Goal: Task Accomplishment & Management: Use online tool/utility

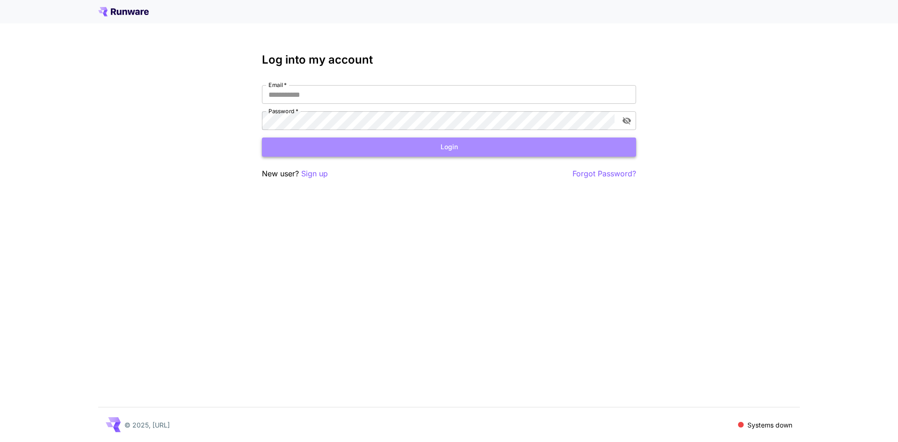
click at [343, 151] on button "Login" at bounding box center [449, 146] width 374 height 19
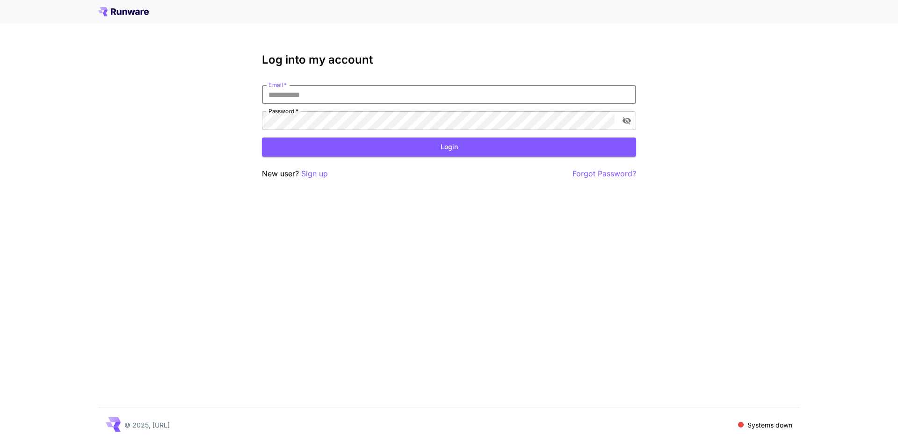
click at [313, 97] on input "Email   *" at bounding box center [449, 94] width 374 height 19
click at [300, 93] on input "Email   *" at bounding box center [449, 94] width 374 height 19
paste input "**********"
type input "**********"
click at [442, 143] on button "Login" at bounding box center [449, 146] width 374 height 19
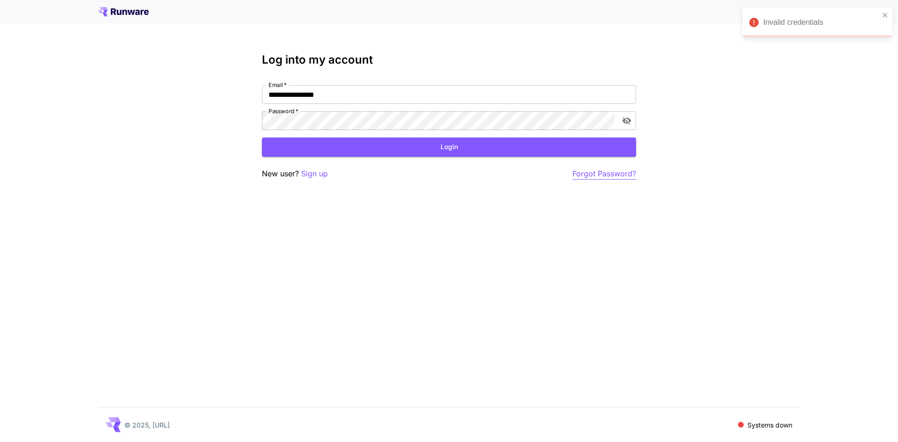
click at [588, 174] on p "Forgot Password?" at bounding box center [604, 174] width 64 height 12
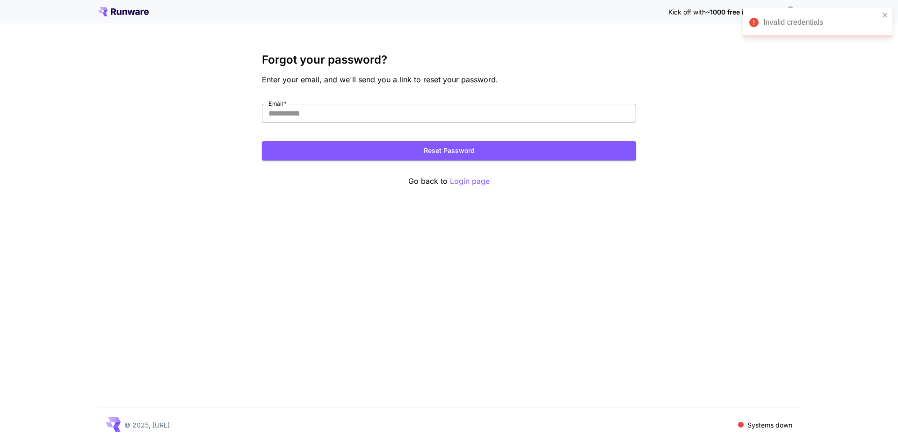
click at [325, 114] on input "Email   *" at bounding box center [449, 113] width 374 height 19
paste input "**********"
type input "**********"
click at [424, 152] on button "Reset Password" at bounding box center [449, 150] width 374 height 19
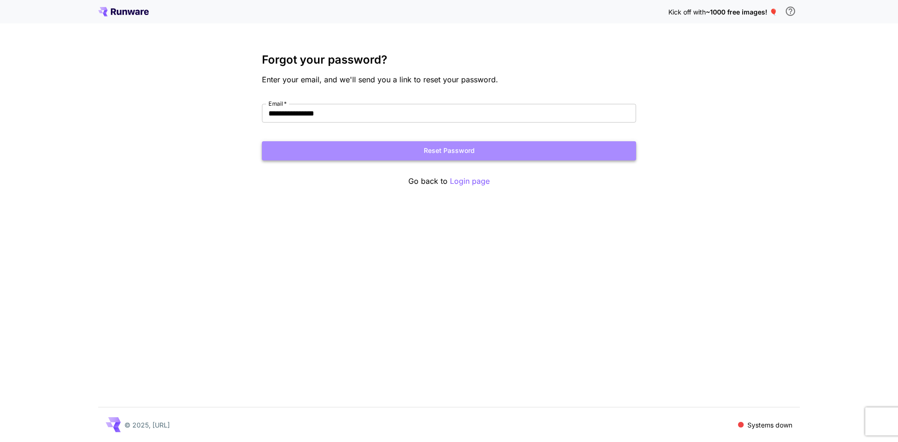
click at [453, 152] on button "Reset Password" at bounding box center [449, 150] width 374 height 19
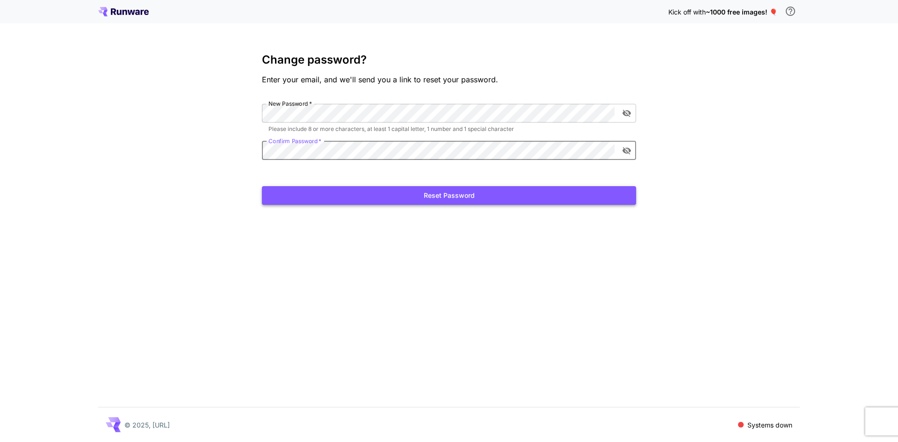
click at [438, 202] on button "Reset Password" at bounding box center [449, 195] width 374 height 19
click at [627, 111] on icon "toggle password visibility" at bounding box center [626, 112] width 9 height 9
click at [628, 151] on icon "toggle password visibility" at bounding box center [626, 149] width 9 height 9
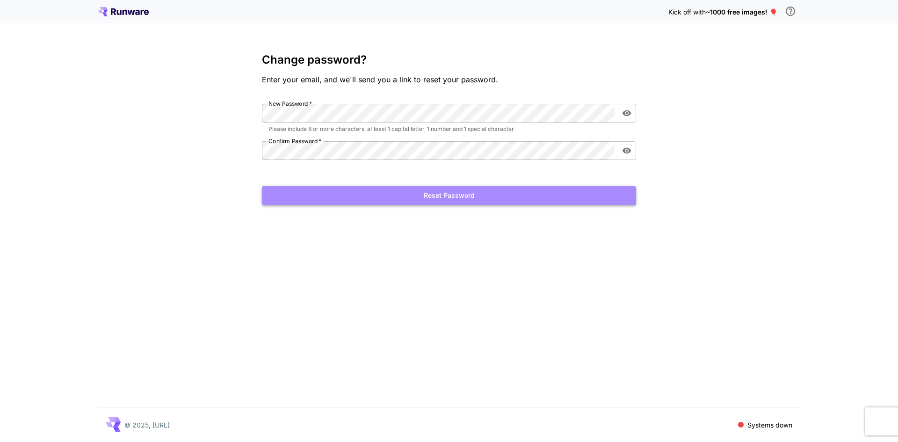
click at [383, 194] on button "Reset Password" at bounding box center [449, 195] width 374 height 19
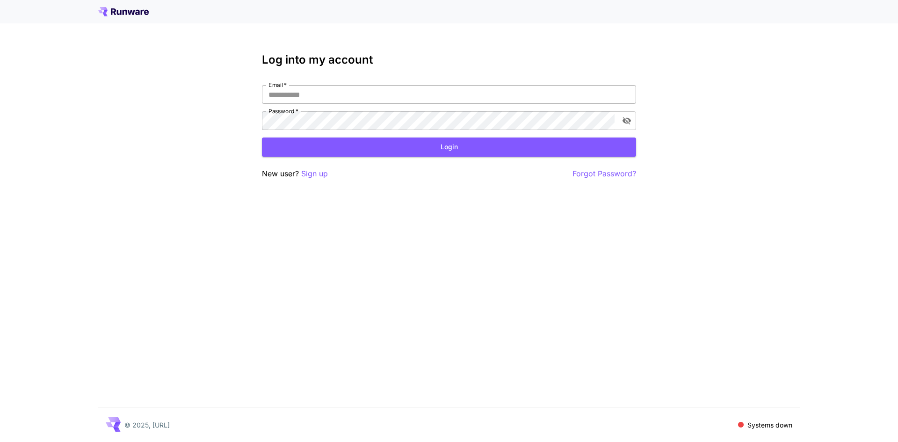
click at [304, 94] on input "Email   *" at bounding box center [449, 94] width 374 height 19
type input "**********"
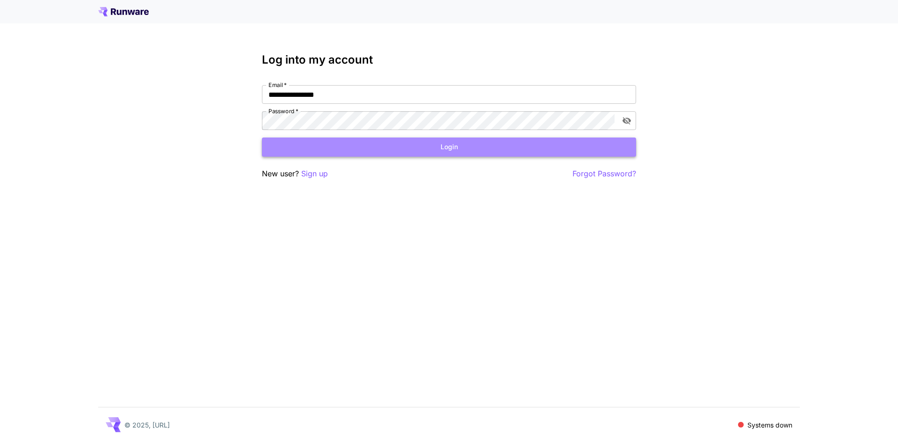
click at [446, 152] on button "Login" at bounding box center [449, 146] width 374 height 19
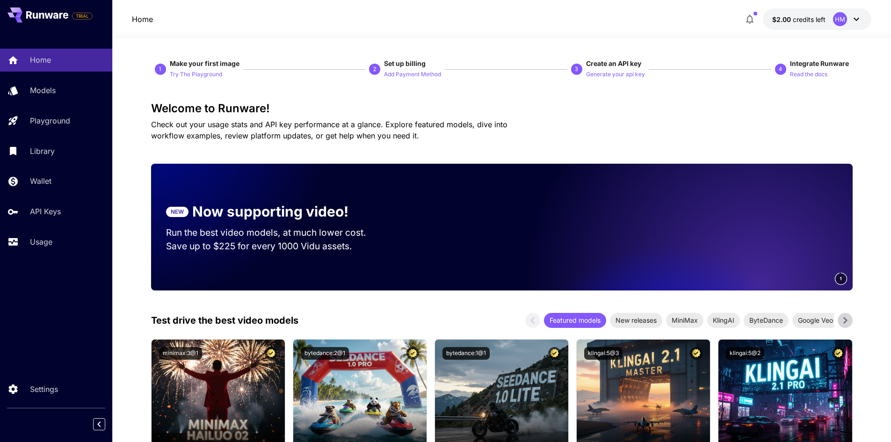
click at [416, 125] on span "Check out your usage stats and API key performance at a glance. Explore feature…" at bounding box center [329, 130] width 356 height 21
click at [52, 94] on p "Models" at bounding box center [45, 90] width 26 height 11
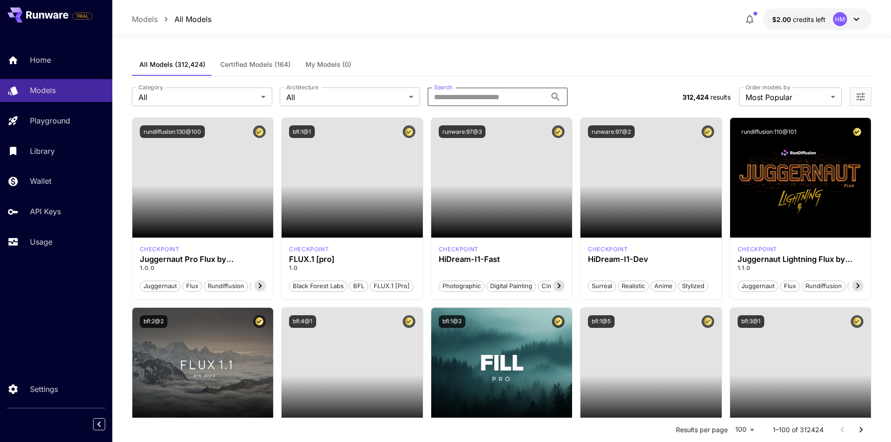
click at [484, 101] on input "Search" at bounding box center [486, 96] width 119 height 19
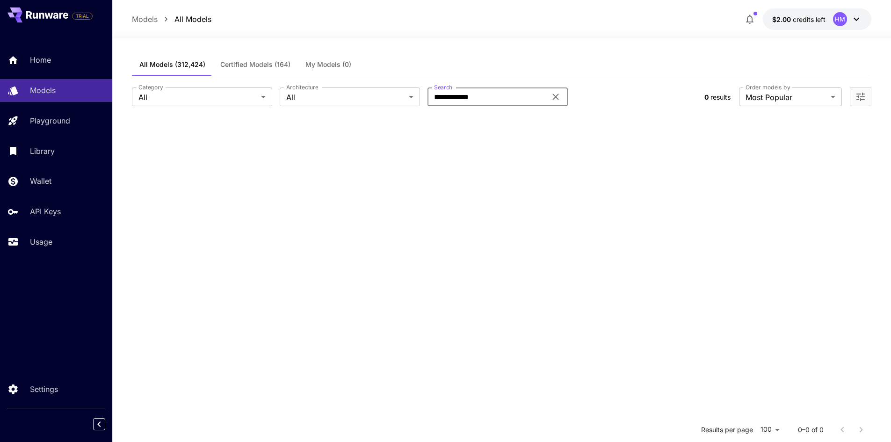
click at [435, 98] on input "**********" at bounding box center [486, 96] width 119 height 19
type input "*******"
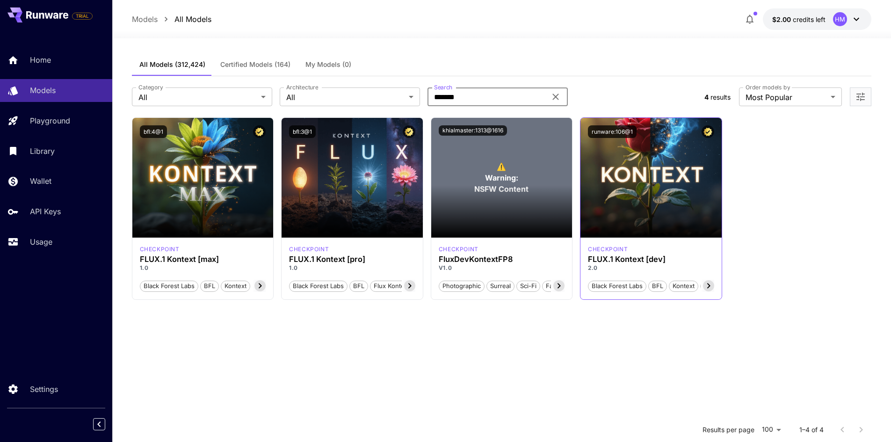
click at [708, 287] on icon at bounding box center [708, 285] width 11 height 11
click at [593, 285] on icon at bounding box center [593, 285] width 3 height 5
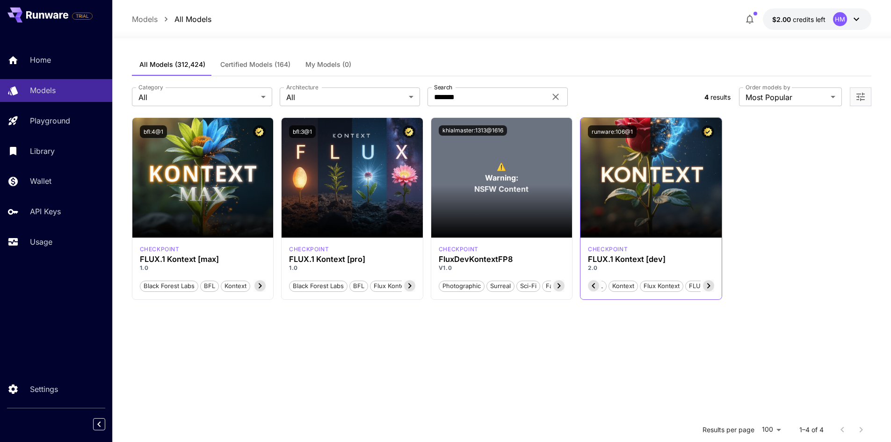
scroll to position [0, 65]
click at [593, 285] on icon at bounding box center [593, 285] width 3 height 5
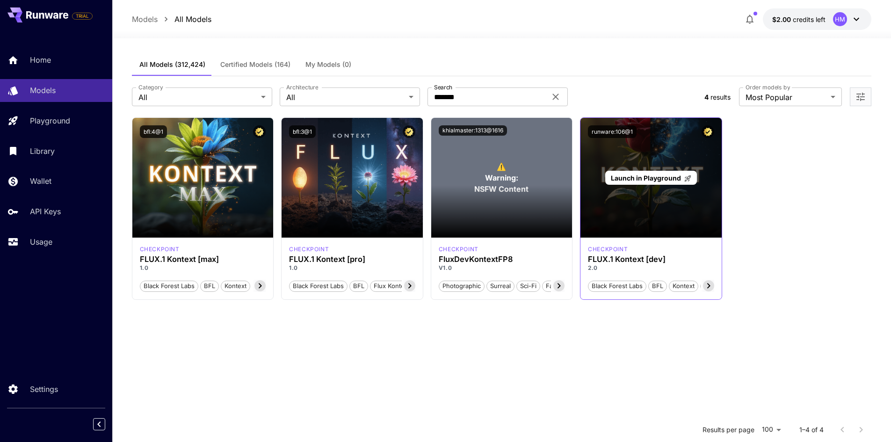
click at [661, 178] on span "Launch in Playground" at bounding box center [646, 178] width 70 height 8
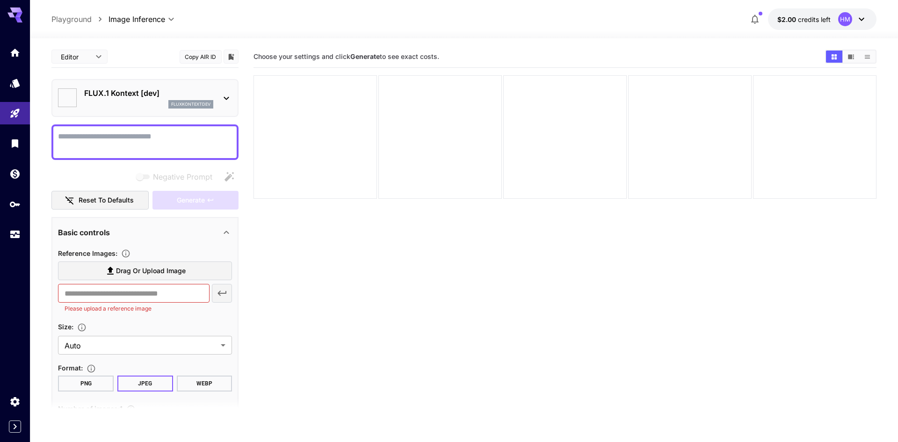
type input "*******"
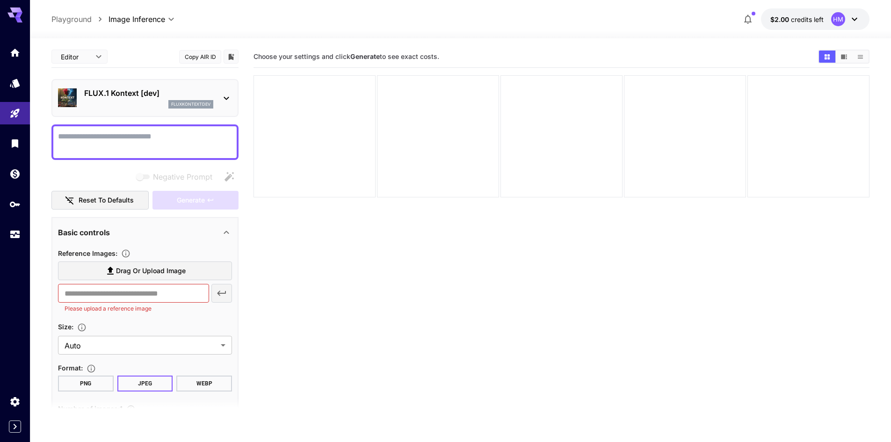
click at [14, 14] on icon at bounding box center [14, 14] width 15 height 15
click at [17, 10] on icon at bounding box center [14, 12] width 15 height 10
click at [137, 19] on body "**********" at bounding box center [445, 258] width 891 height 516
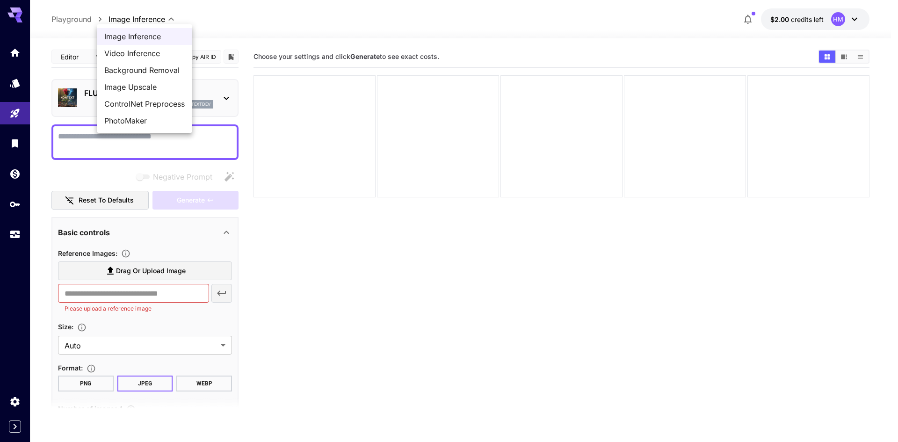
click at [745, 17] on div at bounding box center [449, 221] width 898 height 442
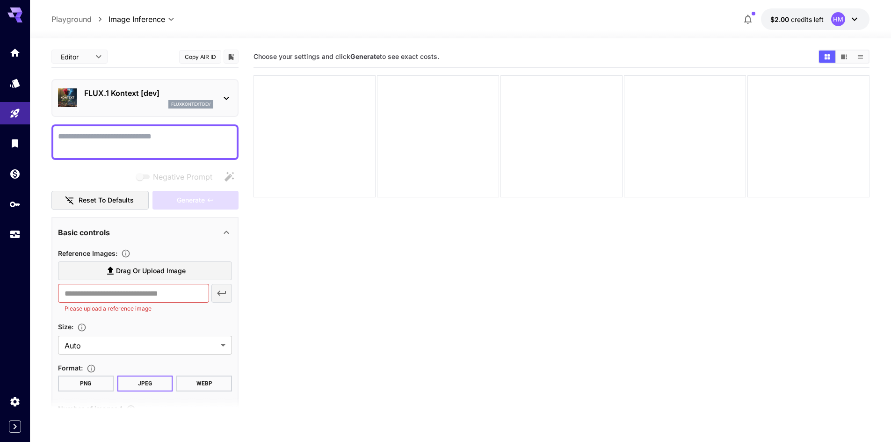
click at [745, 19] on icon "button" at bounding box center [747, 19] width 11 height 11
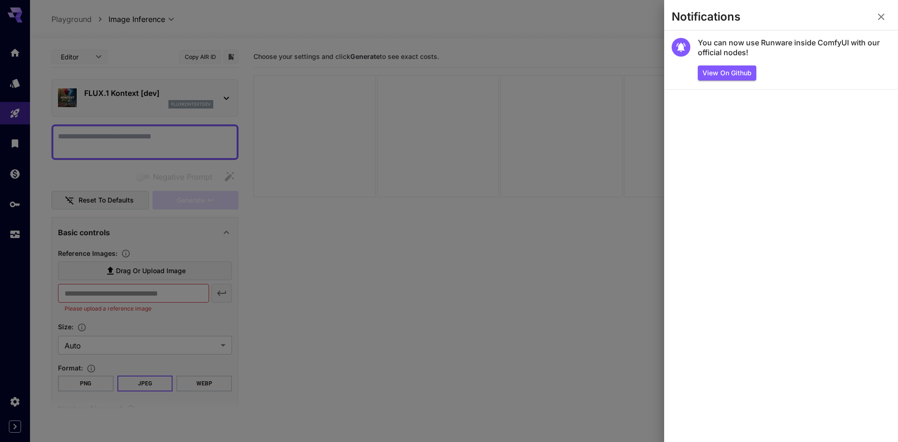
click at [884, 16] on icon "button" at bounding box center [880, 16] width 11 height 11
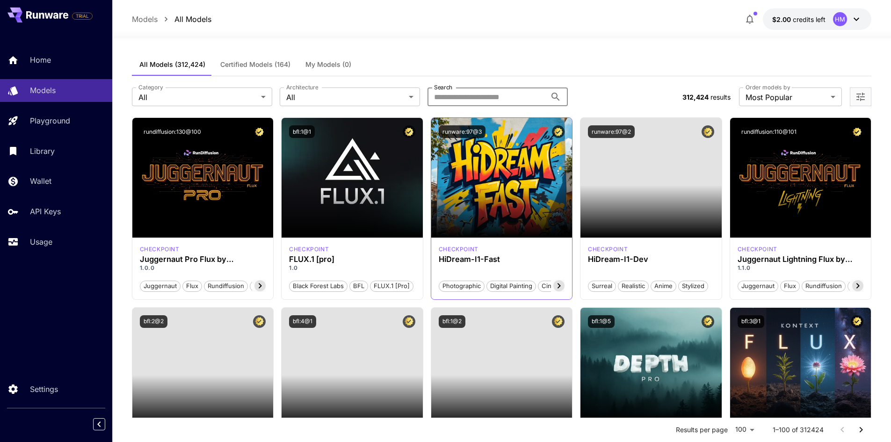
type input "*******"
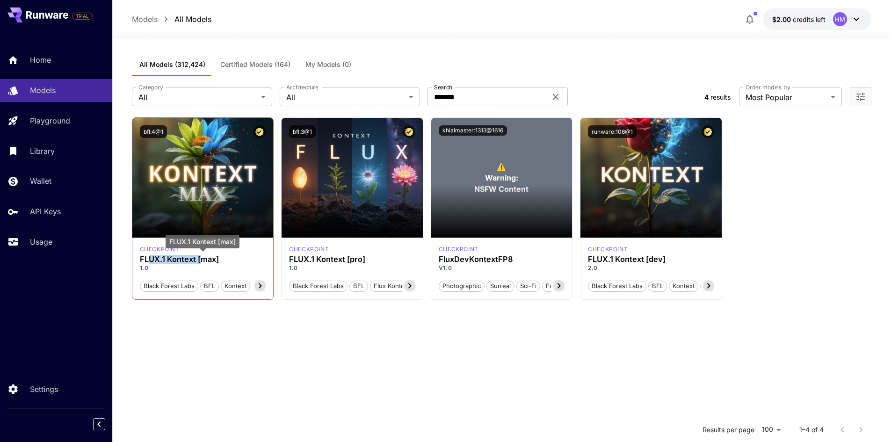
drag, startPoint x: 149, startPoint y: 260, endPoint x: 201, endPoint y: 256, distance: 52.0
click at [201, 256] on h3 "FLUX.1 Kontext [max]" at bounding box center [203, 259] width 126 height 9
click at [208, 262] on h3 "FLUX.1 Kontext [max]" at bounding box center [203, 259] width 126 height 9
click at [355, 261] on h3 "FLUX.1 Kontext [pro]" at bounding box center [352, 259] width 126 height 9
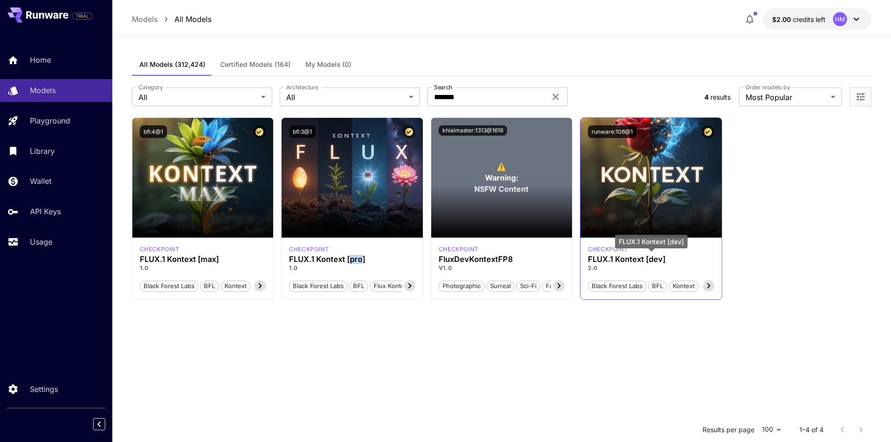
click at [654, 260] on h3 "FLUX.1 Kontext [dev]" at bounding box center [651, 259] width 126 height 9
click at [774, 231] on div "Launch in Playground bfl:4@1 checkpoint FLUX.1 Kontext [max] 1.0 Black Forest L…" at bounding box center [502, 208] width 740 height 182
click at [655, 263] on h3 "FLUX.1 Kontext [dev]" at bounding box center [651, 259] width 126 height 9
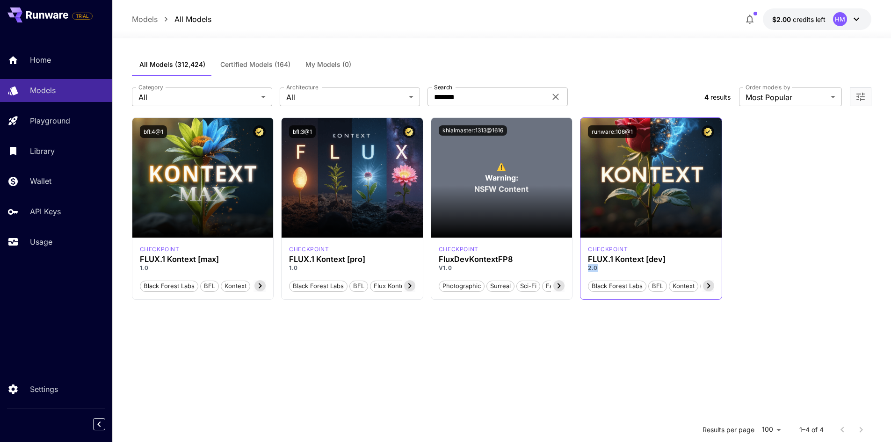
drag, startPoint x: 588, startPoint y: 270, endPoint x: 598, endPoint y: 270, distance: 9.4
click at [598, 270] on p "2.0" at bounding box center [651, 268] width 126 height 8
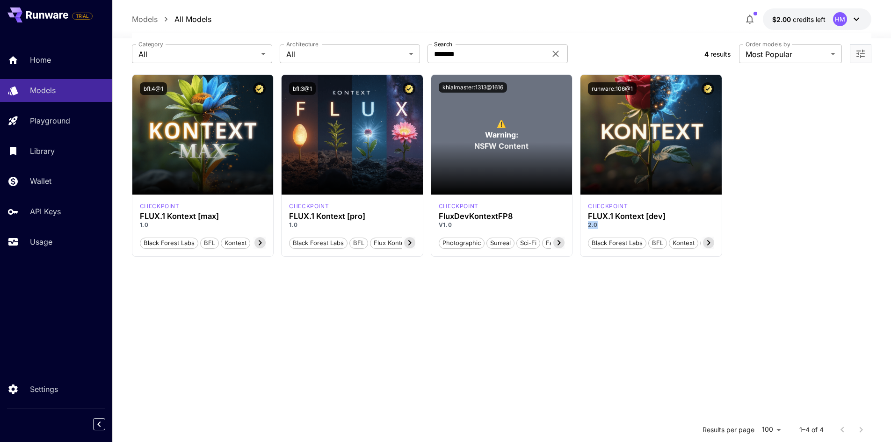
scroll to position [44, 0]
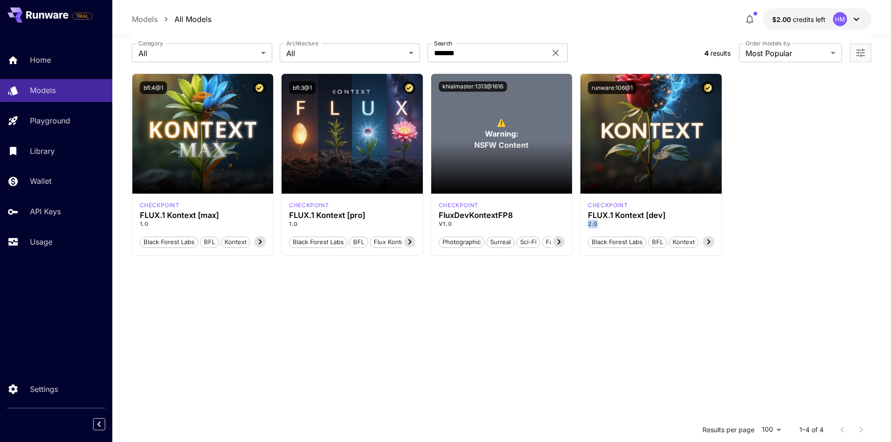
click at [55, 12] on icon at bounding box center [47, 14] width 42 height 7
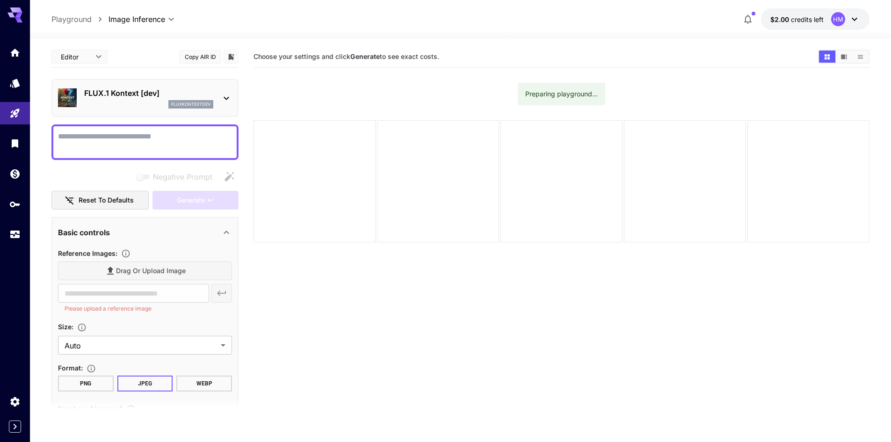
click at [230, 95] on icon at bounding box center [226, 98] width 11 height 11
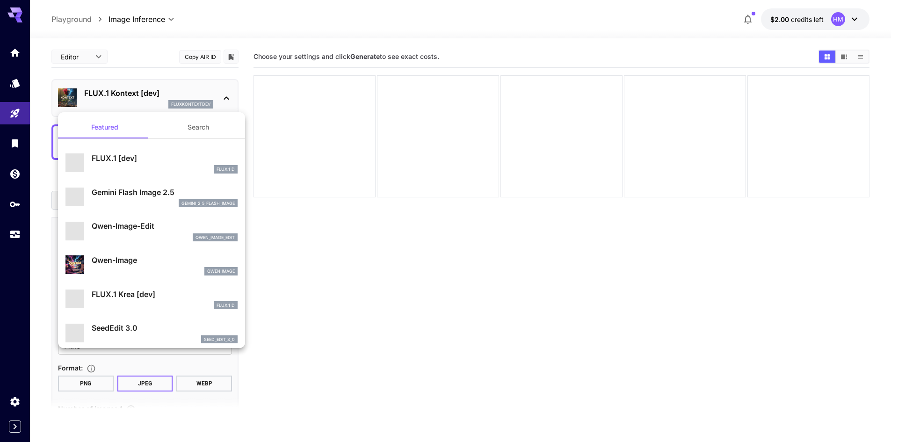
click at [437, 228] on div at bounding box center [449, 221] width 898 height 442
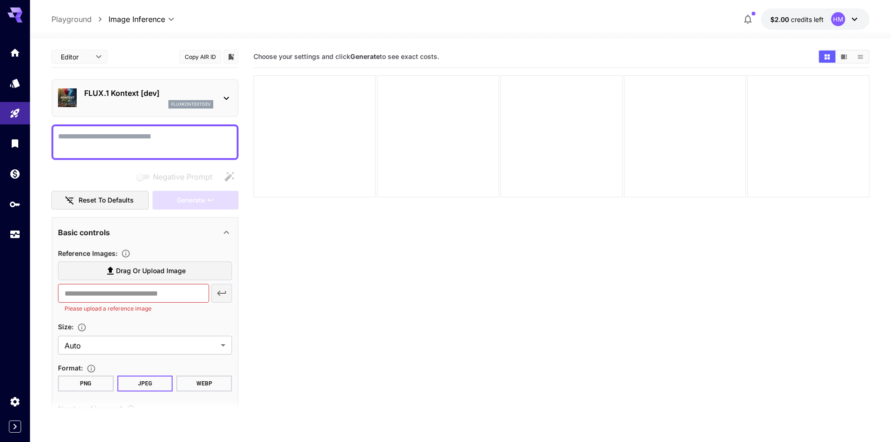
click at [226, 95] on icon at bounding box center [226, 98] width 11 height 11
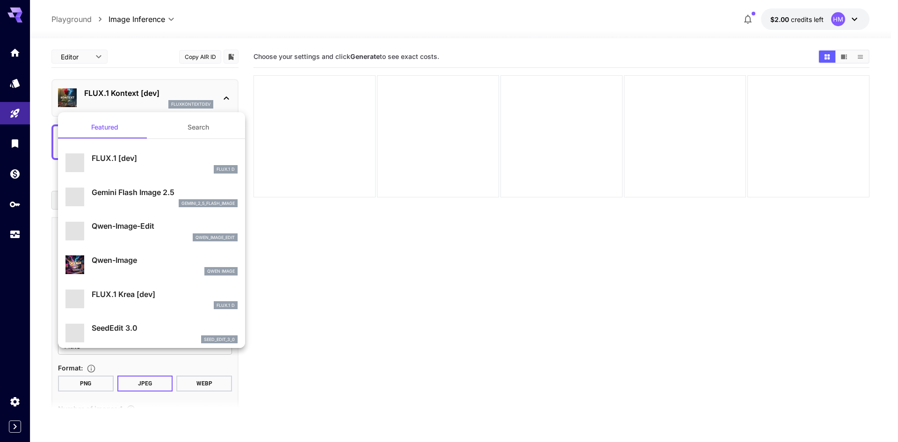
click at [229, 95] on div at bounding box center [449, 221] width 898 height 442
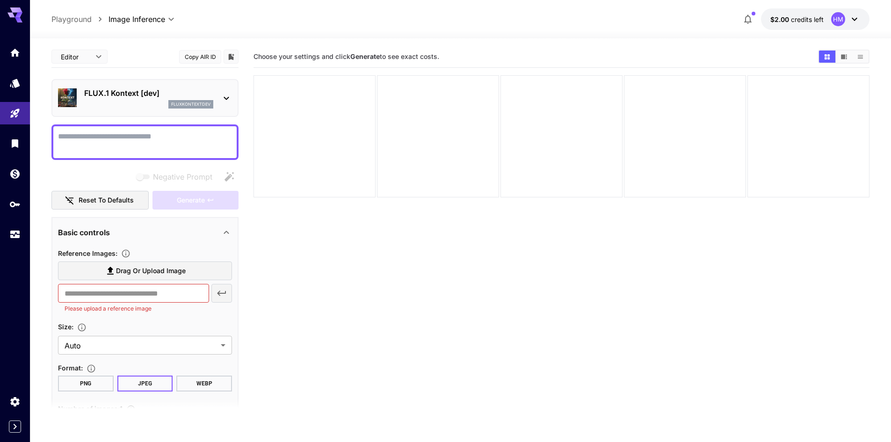
click at [852, 19] on icon at bounding box center [855, 19] width 6 height 3
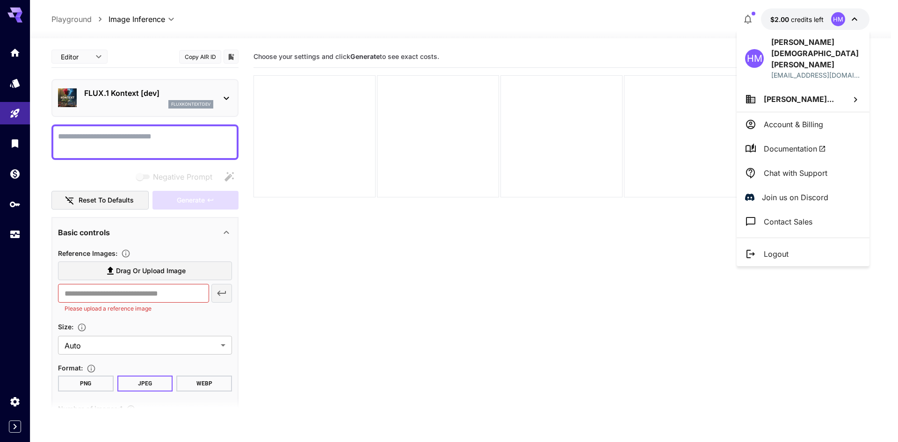
click at [641, 235] on div at bounding box center [449, 221] width 898 height 442
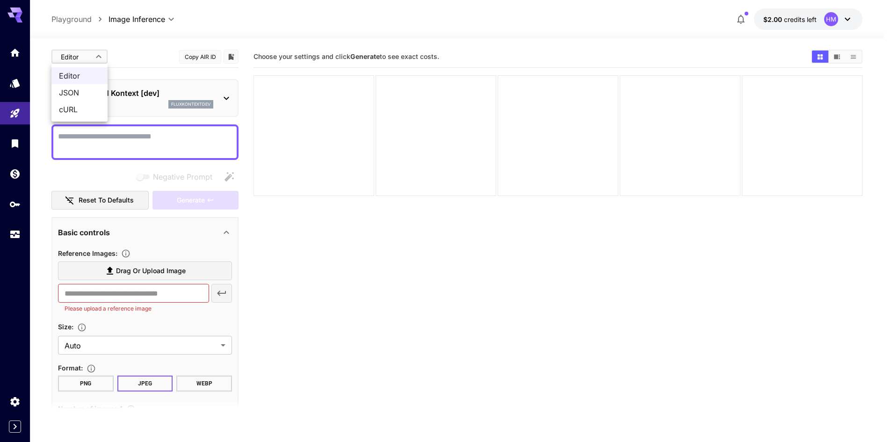
click at [90, 56] on body "**********" at bounding box center [445, 258] width 891 height 516
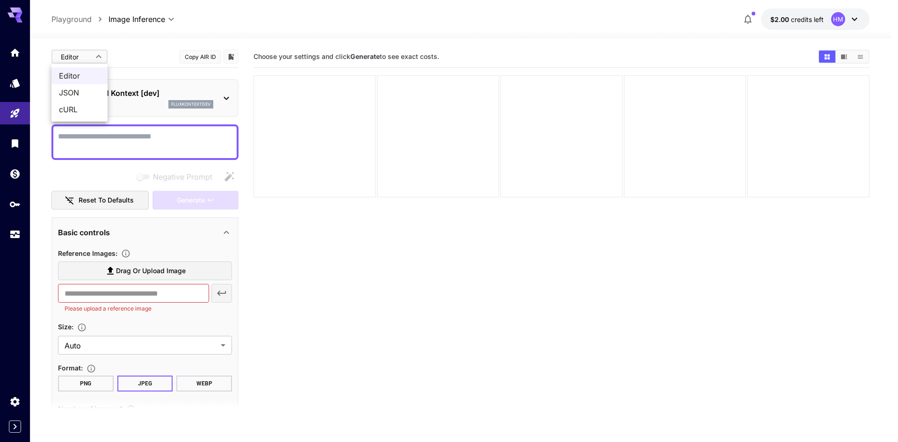
click at [304, 261] on div at bounding box center [449, 221] width 898 height 442
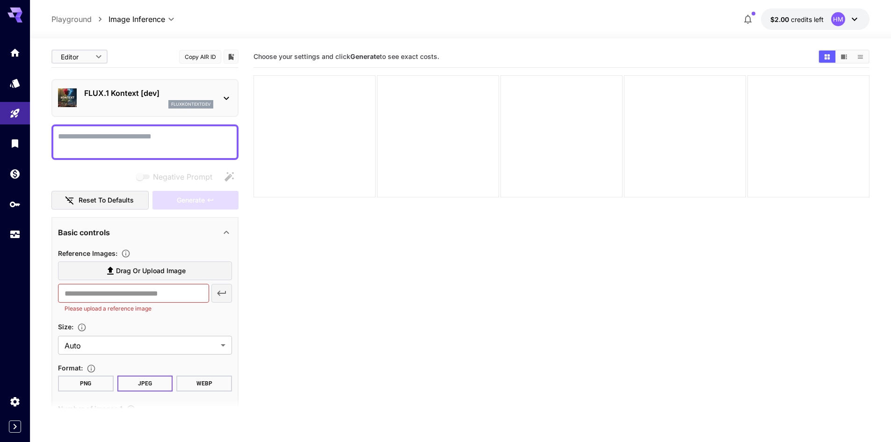
click at [134, 16] on body "**********" at bounding box center [445, 258] width 891 height 516
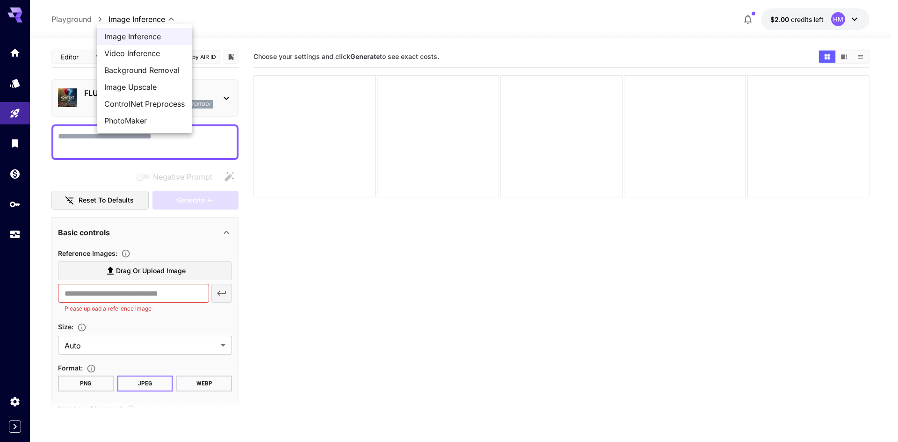
click at [498, 23] on div at bounding box center [449, 221] width 898 height 442
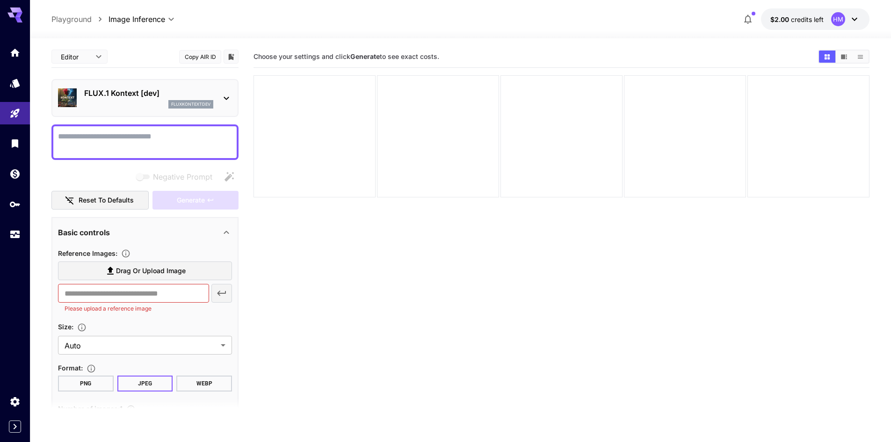
click at [223, 95] on icon at bounding box center [226, 98] width 11 height 11
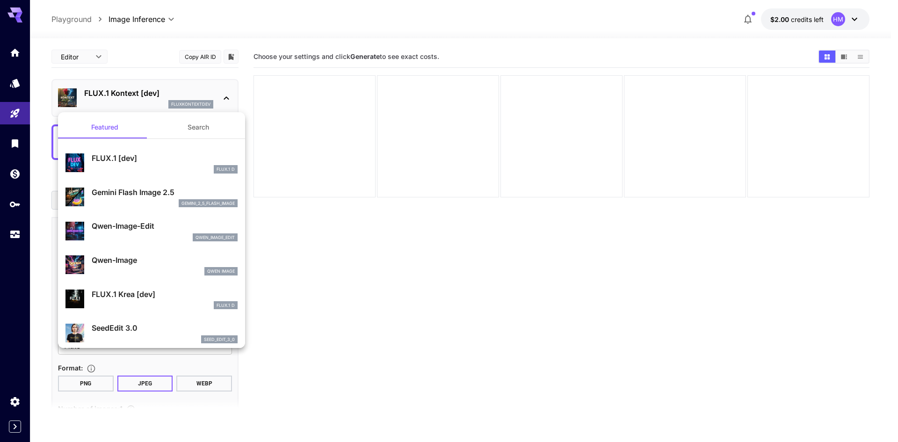
click at [197, 129] on button "Search" at bounding box center [199, 127] width 94 height 22
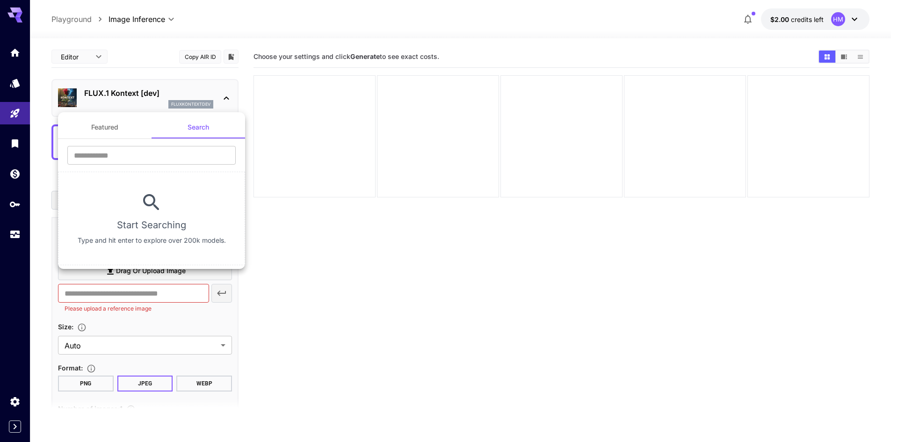
click at [113, 127] on button "Featured" at bounding box center [105, 127] width 94 height 22
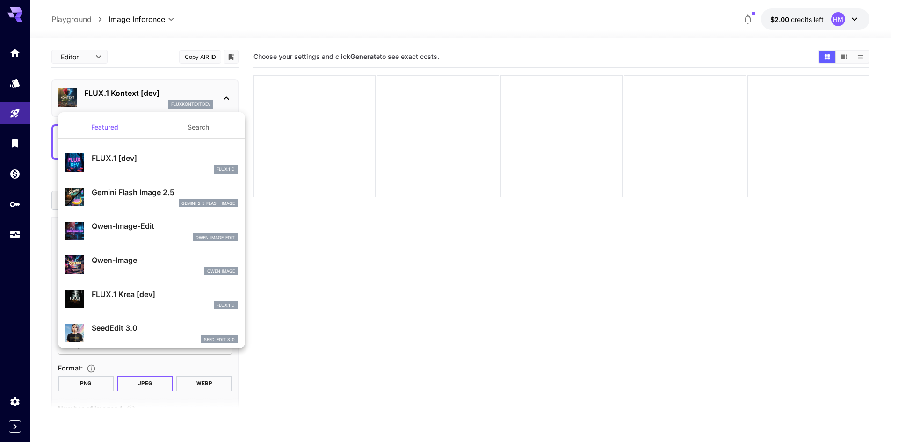
click at [326, 257] on div at bounding box center [449, 221] width 898 height 442
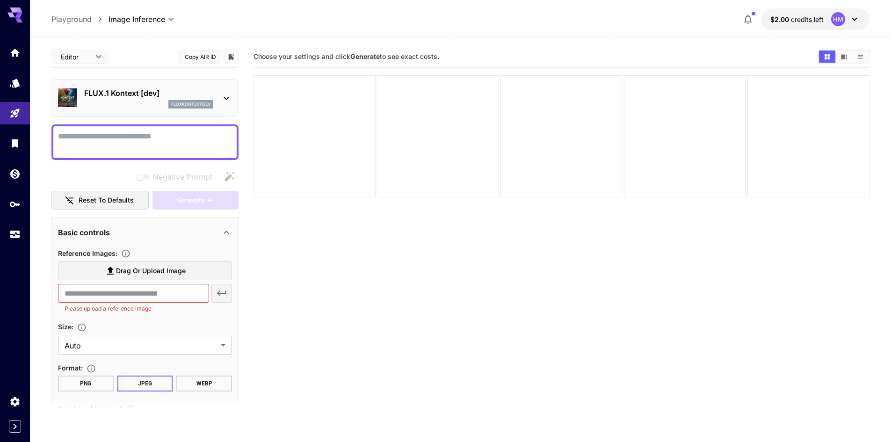
click at [285, 213] on section "Choose your settings and click Generate to see exact costs." at bounding box center [561, 267] width 616 height 442
click at [854, 14] on icon at bounding box center [854, 19] width 11 height 11
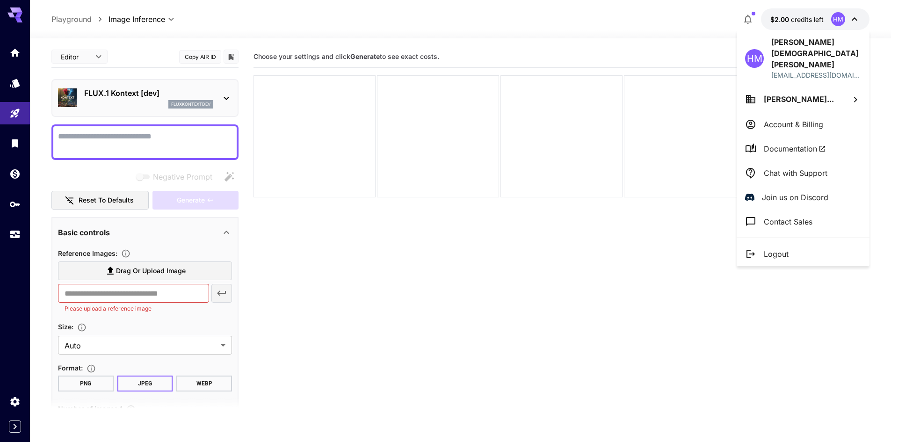
click at [665, 20] on div at bounding box center [449, 221] width 898 height 442
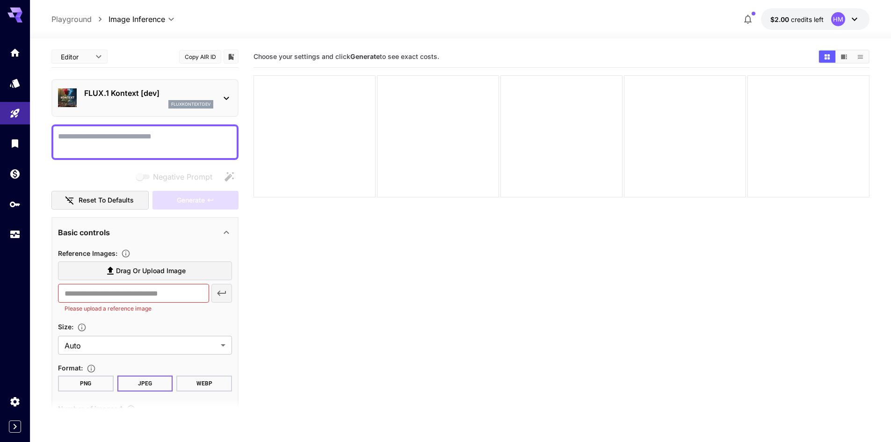
click at [275, 57] on span "Choose your settings and click Generate to see exact costs." at bounding box center [346, 56] width 186 height 8
drag, startPoint x: 275, startPoint y: 57, endPoint x: 444, endPoint y: 58, distance: 169.8
click at [444, 58] on section "Choose your settings and click Generate to see exact costs." at bounding box center [531, 56] width 557 height 9
click at [435, 58] on span "Choose your settings and click Generate to see exact costs." at bounding box center [346, 56] width 186 height 8
click at [432, 57] on span "Choose your settings and click Generate to see exact costs." at bounding box center [346, 56] width 186 height 8
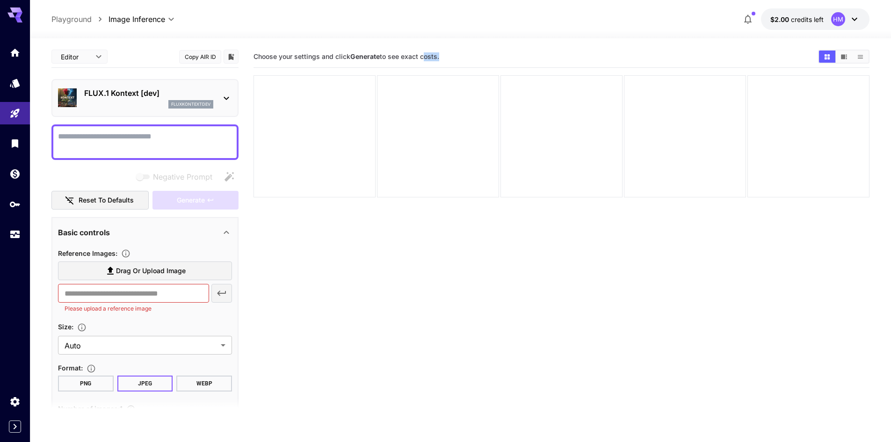
click at [432, 57] on span "Choose your settings and click Generate to see exact costs." at bounding box center [346, 56] width 186 height 8
click at [438, 55] on span "Choose your settings and click Generate to see exact costs." at bounding box center [346, 56] width 186 height 8
click at [162, 141] on textarea "Negative Prompt" at bounding box center [145, 142] width 174 height 22
click at [434, 58] on span "Choose your settings and click Generate to see exact costs." at bounding box center [346, 56] width 186 height 8
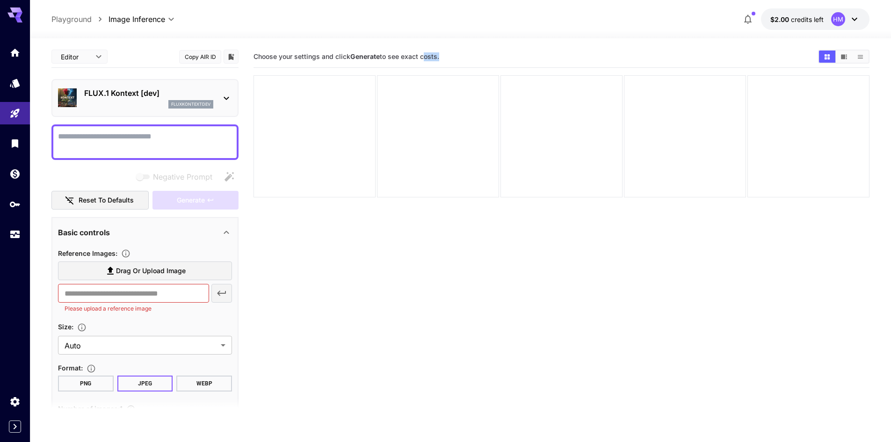
click at [434, 58] on span "Choose your settings and click Generate to see exact costs." at bounding box center [346, 56] width 186 height 8
click at [420, 58] on span "Choose your settings and click Generate to see exact costs." at bounding box center [346, 56] width 186 height 8
click at [264, 57] on span "Choose your settings and click Generate to see exact costs." at bounding box center [346, 56] width 186 height 8
click at [131, 89] on p "FLUX.1 Kontext [dev]" at bounding box center [148, 92] width 129 height 11
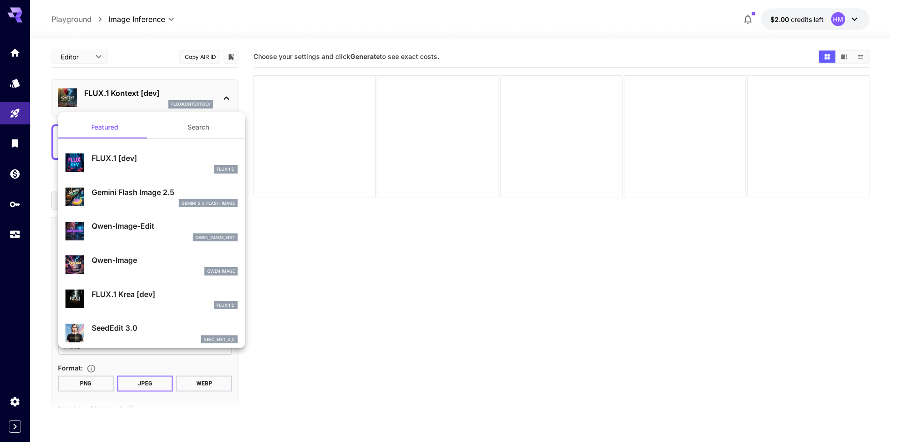
click at [131, 89] on div at bounding box center [449, 221] width 898 height 442
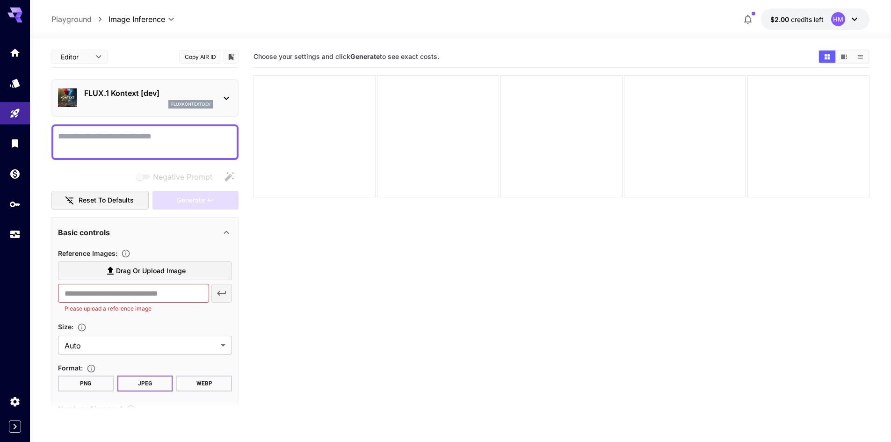
click at [166, 270] on span "Drag or upload image" at bounding box center [151, 271] width 70 height 12
click at [0, 0] on input "Drag or upload image" at bounding box center [0, 0] width 0 height 0
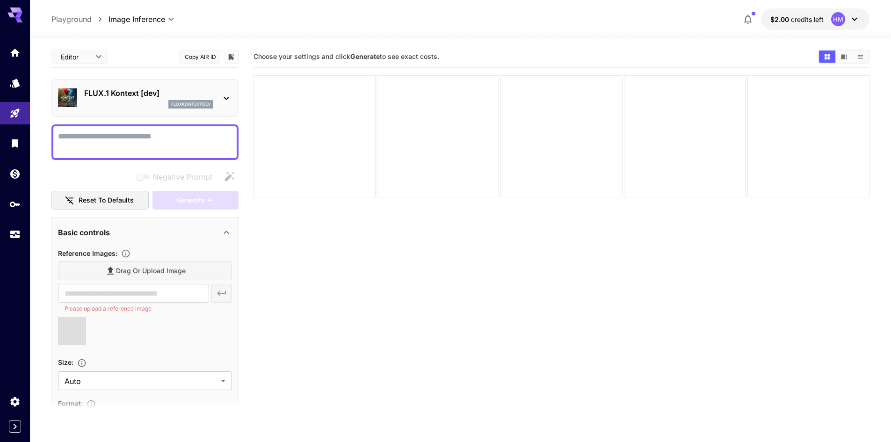
type input "**********"
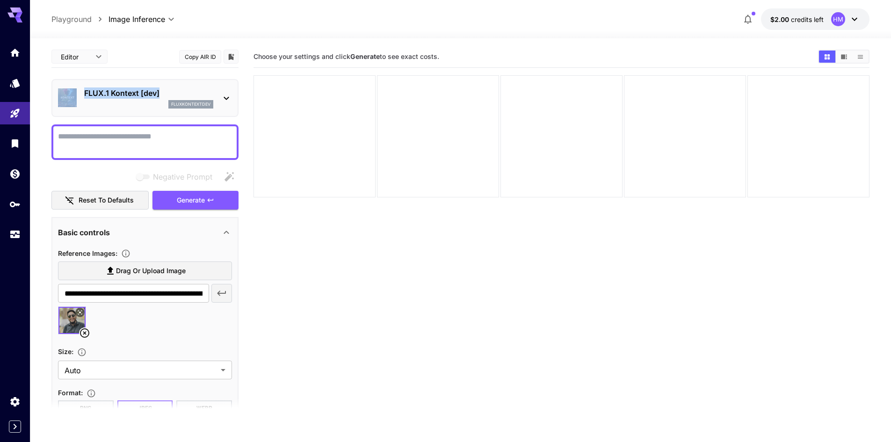
drag, startPoint x: 40, startPoint y: 90, endPoint x: 159, endPoint y: 90, distance: 118.8
click at [159, 90] on section "**********" at bounding box center [460, 276] width 861 height 477
click at [148, 59] on div "Editor **** ​ Copy AIR ID" at bounding box center [144, 57] width 187 height 22
click at [210, 230] on div "Basic controls" at bounding box center [139, 232] width 163 height 11
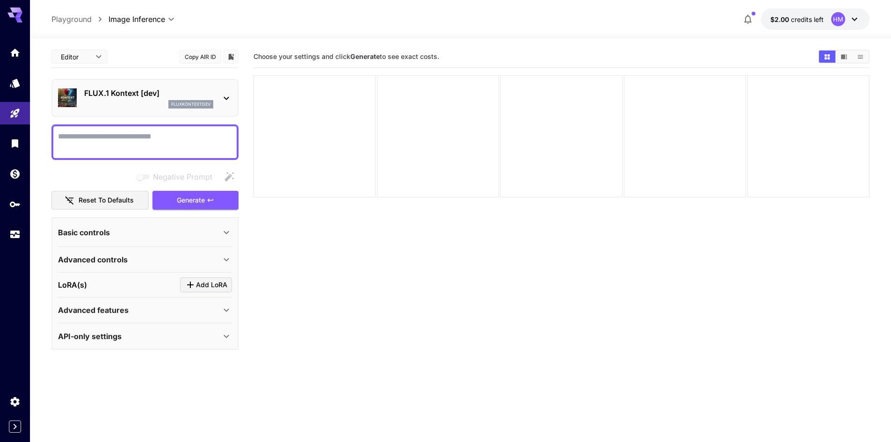
click at [210, 230] on div "Basic controls" at bounding box center [139, 232] width 163 height 11
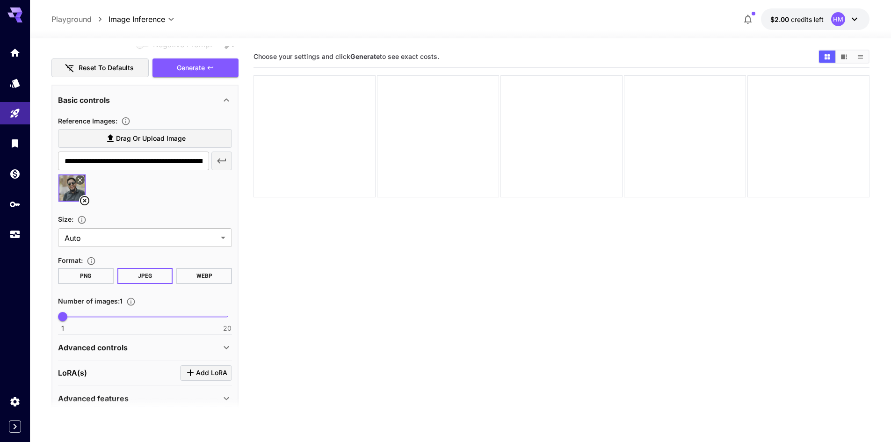
scroll to position [172, 0]
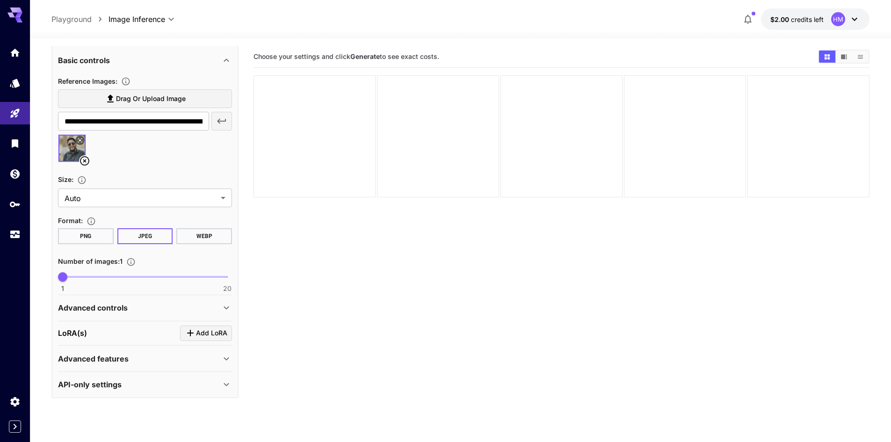
click at [119, 389] on p "API-only settings" at bounding box center [90, 384] width 64 height 11
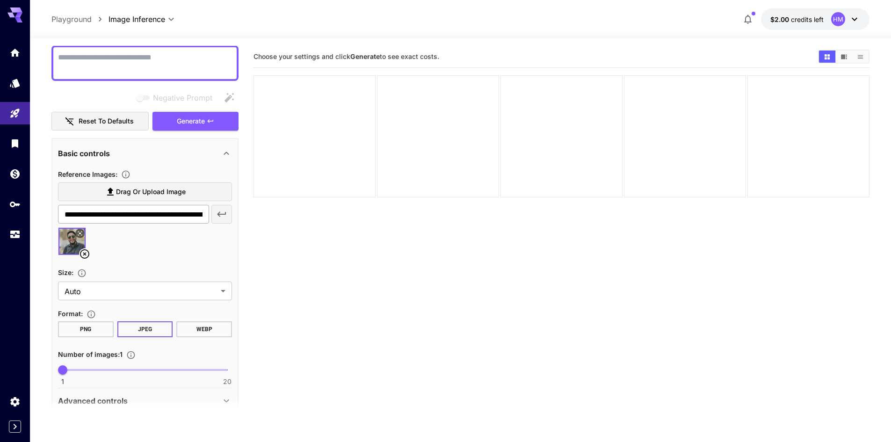
scroll to position [0, 0]
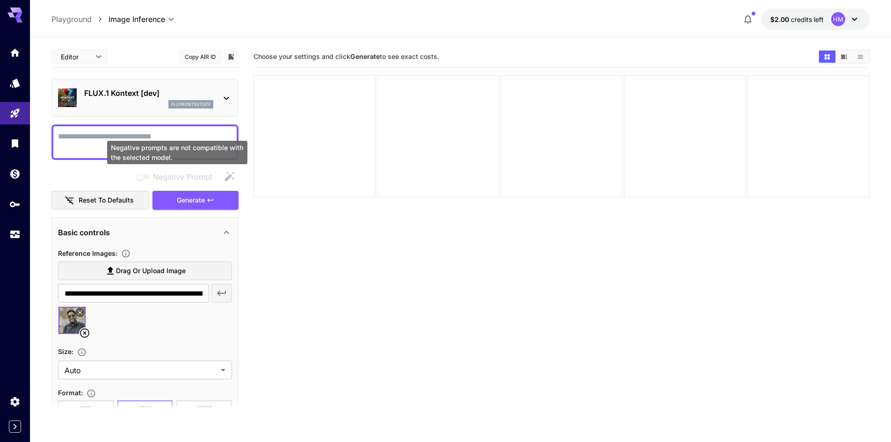
click at [119, 146] on div "Negative prompts are not compatible with the selected model." at bounding box center [177, 152] width 140 height 23
click at [87, 138] on textarea "Negative Prompt" at bounding box center [145, 142] width 174 height 22
paste textarea "**********"
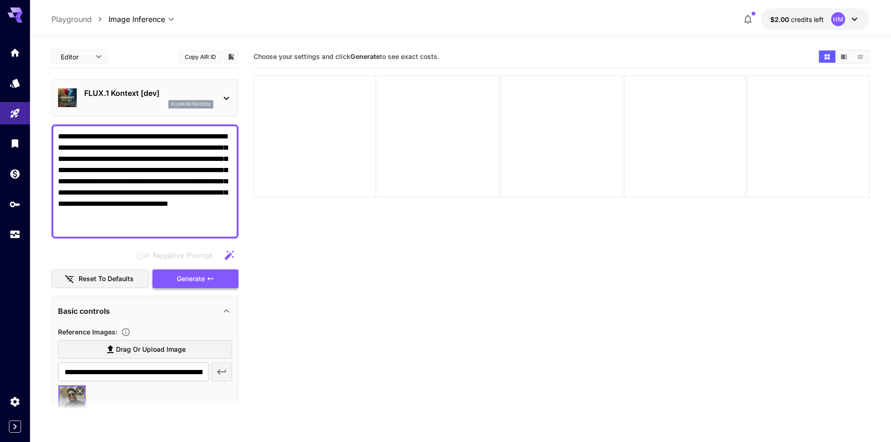
type textarea "**********"
click at [186, 276] on span "Generate" at bounding box center [191, 279] width 28 height 12
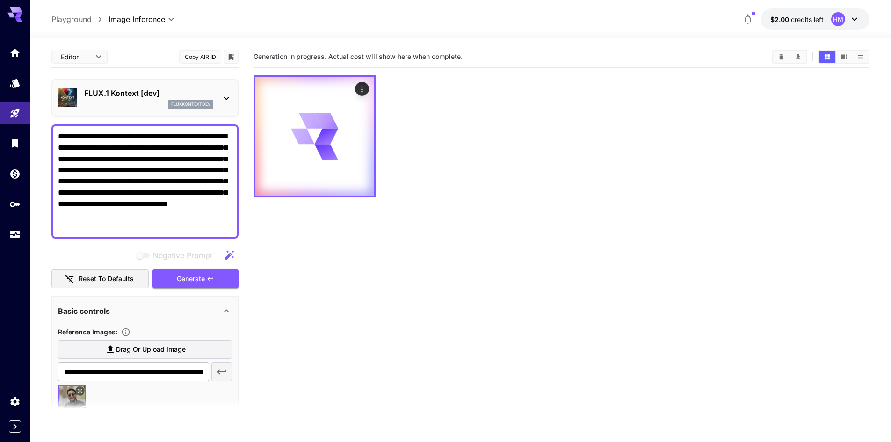
click at [129, 95] on p "FLUX.1 Kontext [dev]" at bounding box center [148, 92] width 129 height 11
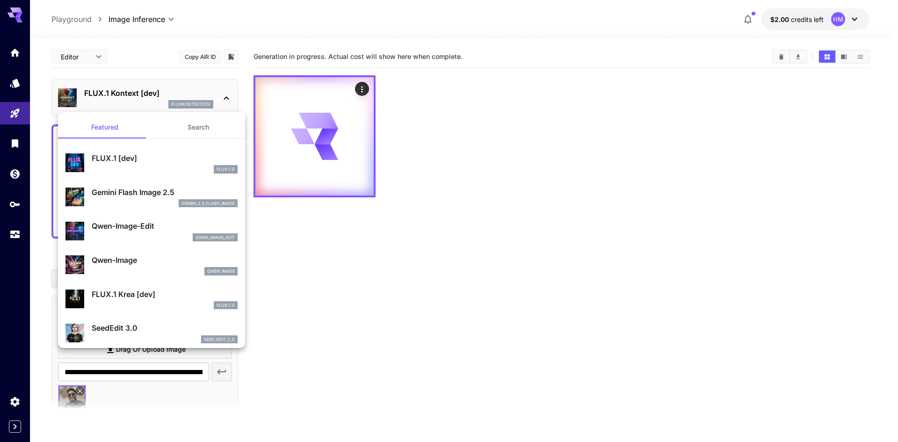
click at [129, 95] on div at bounding box center [449, 221] width 898 height 442
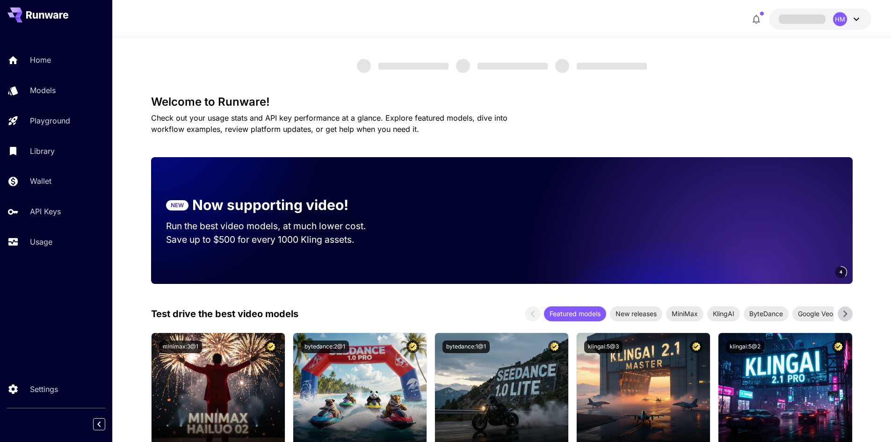
click at [858, 20] on icon at bounding box center [856, 19] width 6 height 3
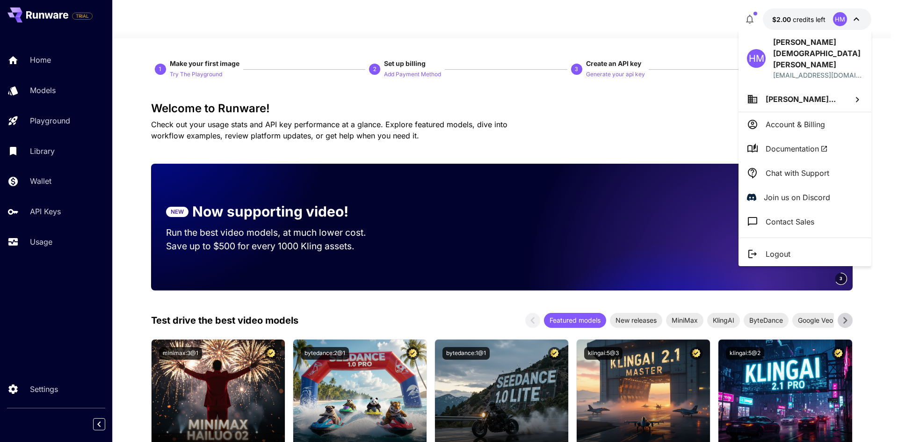
click at [568, 93] on div at bounding box center [449, 221] width 898 height 442
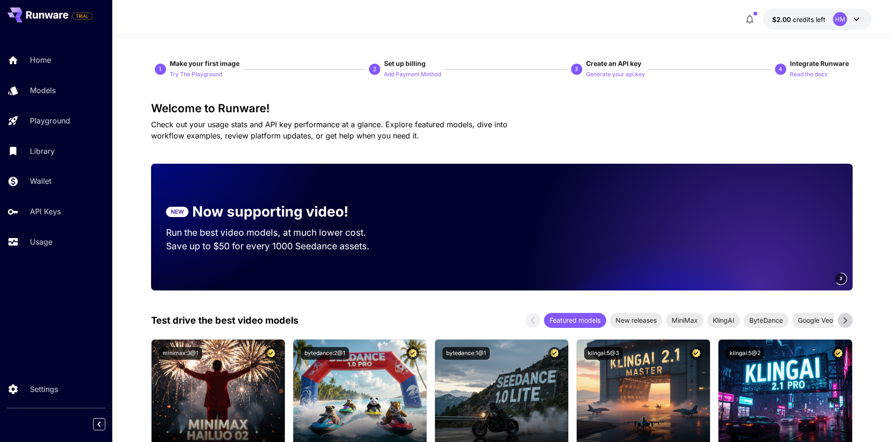
click at [418, 128] on span "Check out your usage stats and API key performance at a glance. Explore feature…" at bounding box center [329, 130] width 356 height 21
drag, startPoint x: 418, startPoint y: 128, endPoint x: 446, endPoint y: 128, distance: 28.1
click at [446, 128] on span "Check out your usage stats and API key performance at a glance. Explore feature…" at bounding box center [329, 130] width 356 height 21
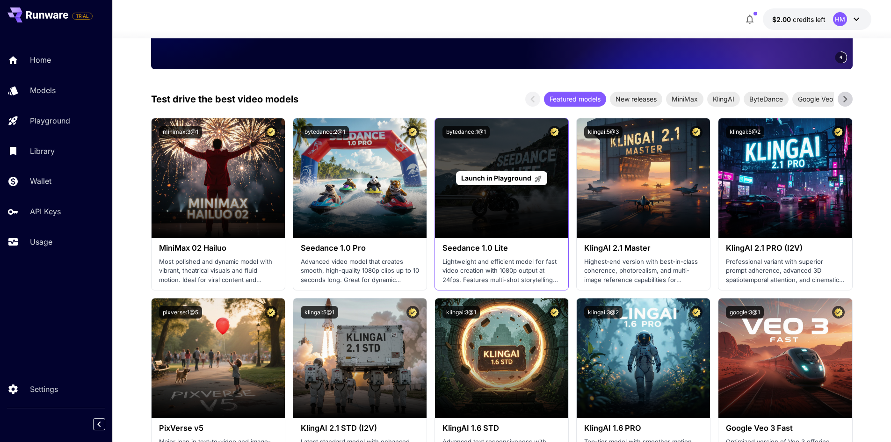
scroll to position [327, 0]
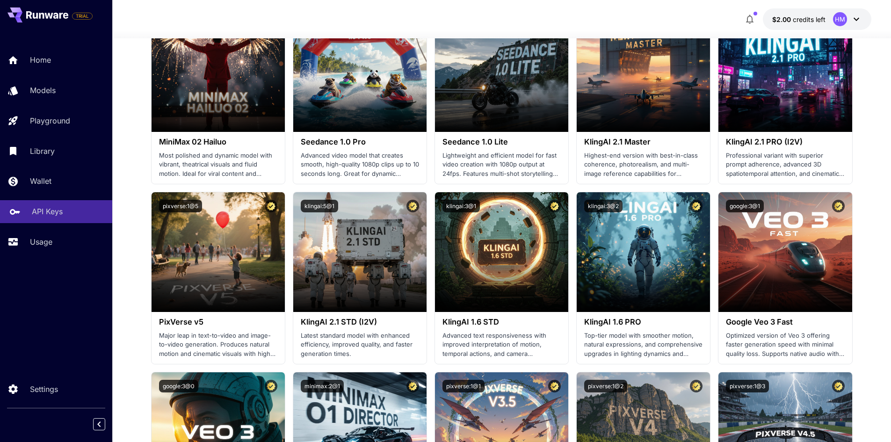
click at [41, 209] on p "API Keys" at bounding box center [47, 211] width 31 height 11
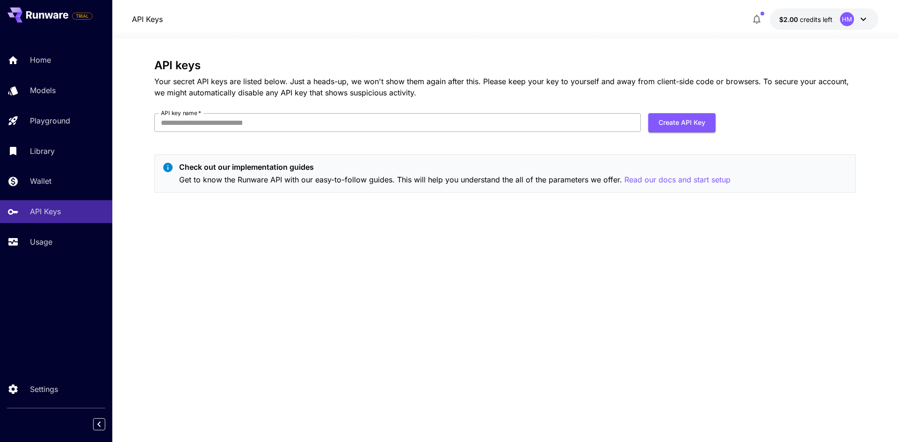
click at [233, 128] on input "API key name   *" at bounding box center [397, 122] width 486 height 19
type input "**********"
click at [698, 117] on button "Create API Key" at bounding box center [681, 122] width 67 height 19
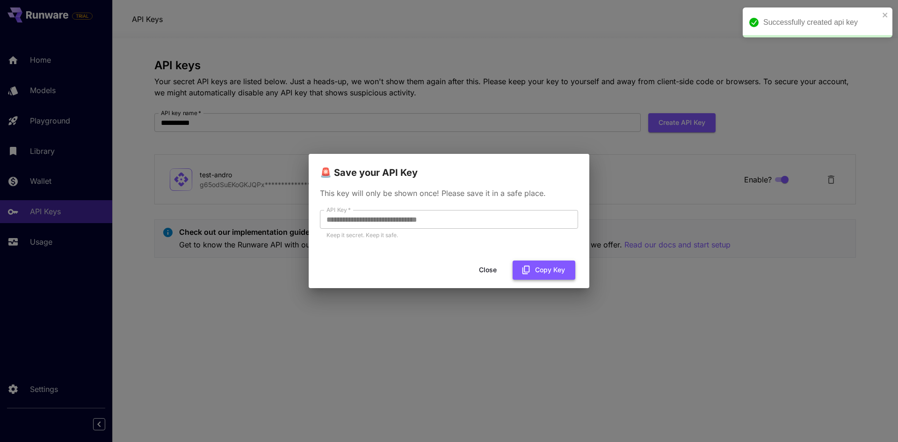
click at [558, 271] on button "Copy Key" at bounding box center [544, 269] width 63 height 19
